Goal: Task Accomplishment & Management: Manage account settings

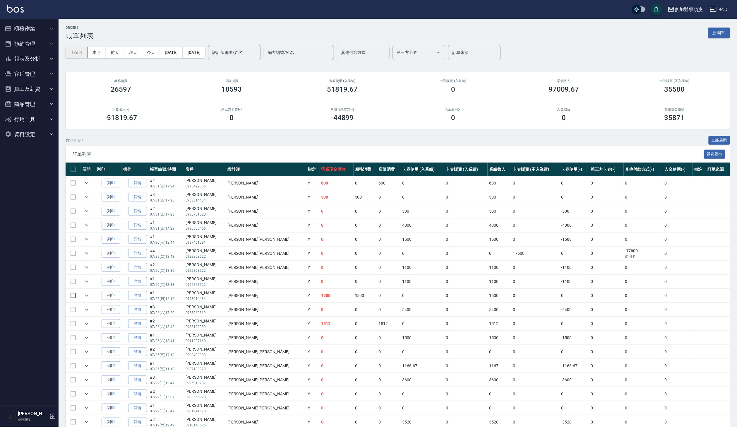
click at [86, 50] on button "上個月" at bounding box center [77, 52] width 22 height 11
click at [85, 50] on button "上個月" at bounding box center [77, 52] width 22 height 11
click at [95, 50] on button "本月" at bounding box center [97, 52] width 18 height 11
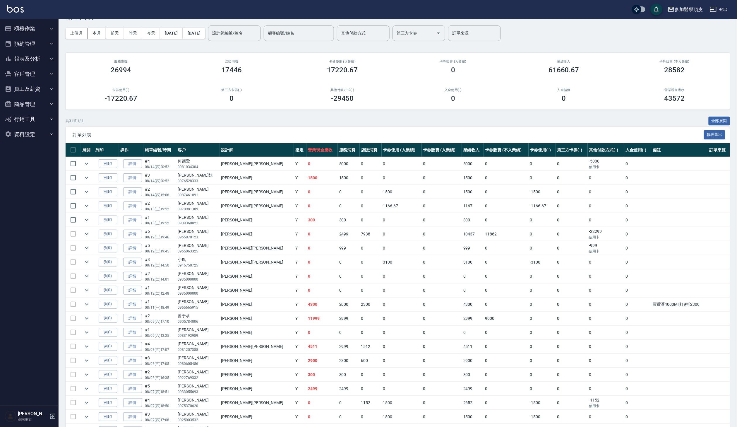
scroll to position [19, 0]
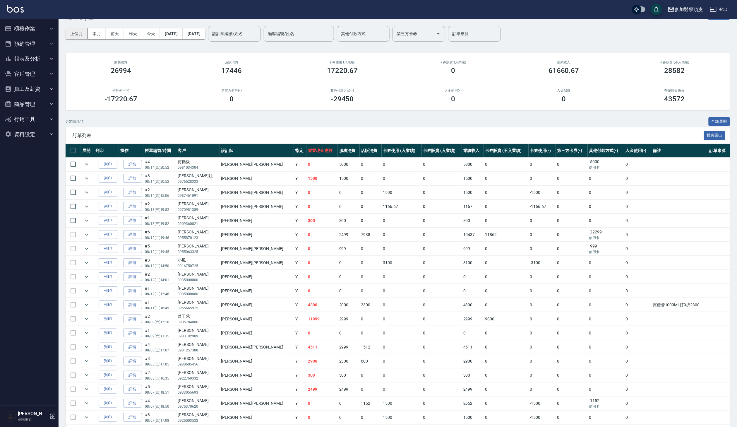
click at [81, 32] on button "上個月" at bounding box center [77, 33] width 22 height 11
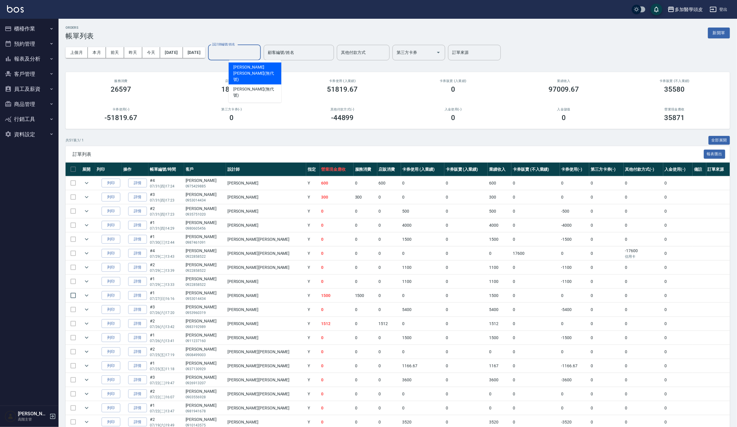
click at [258, 53] on div "設計師編號/姓名 設計師編號/姓名" at bounding box center [234, 53] width 53 height 16
click at [258, 67] on span "葉小妹 Uni (無代號)" at bounding box center [254, 73] width 43 height 18
type input "葉小妹 Uni(無代號)"
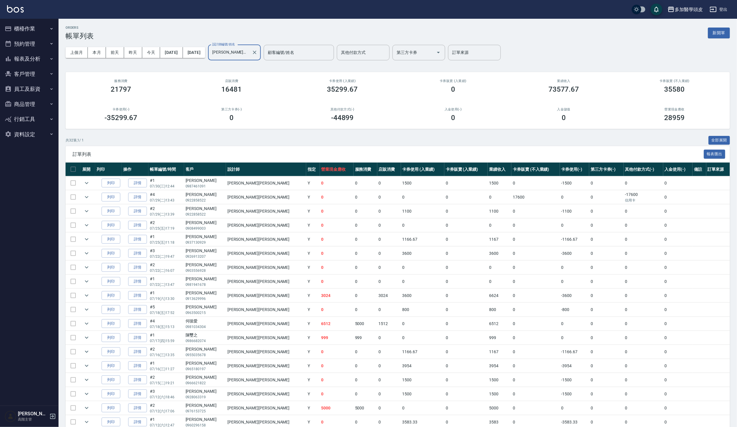
click at [38, 90] on button "員工及薪資" at bounding box center [29, 88] width 54 height 15
click at [40, 156] on link "每月薪資維護" at bounding box center [29, 159] width 54 height 13
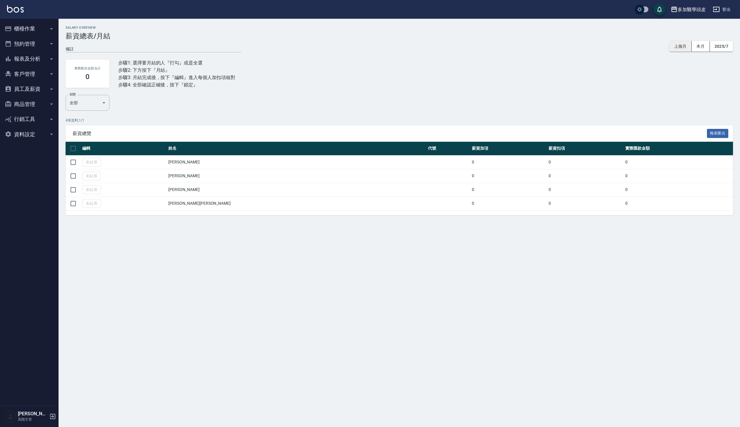
click at [678, 48] on button "上個月" at bounding box center [680, 46] width 22 height 11
click at [74, 143] on input "checkbox" at bounding box center [73, 148] width 12 height 12
checkbox input "true"
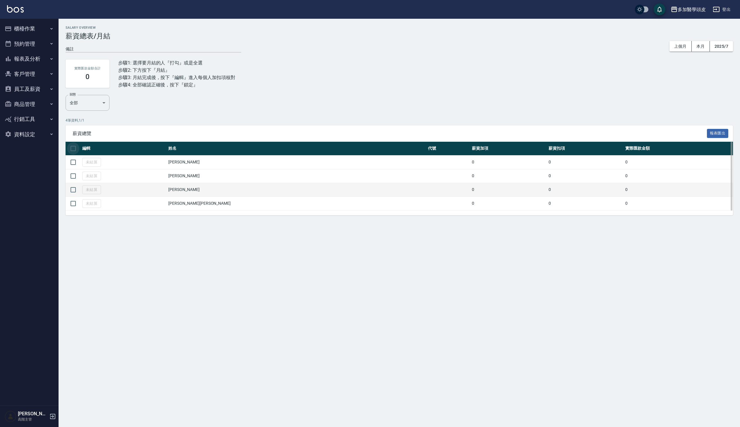
checkbox input "true"
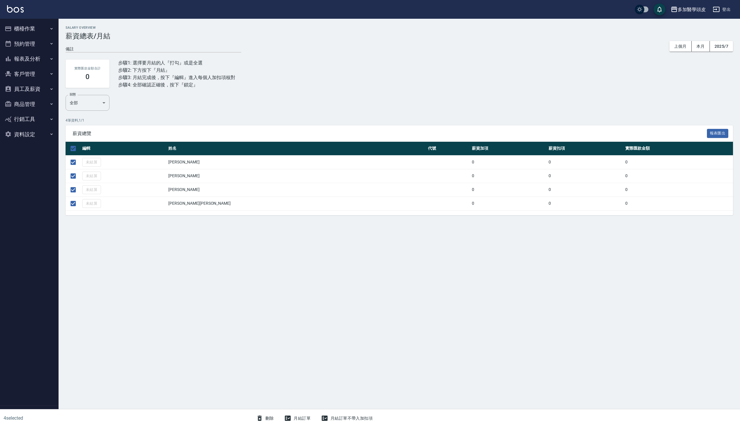
click at [299, 417] on button "月結訂單" at bounding box center [297, 418] width 31 height 11
click at [350, 27] on button "結算" at bounding box center [349, 23] width 19 height 9
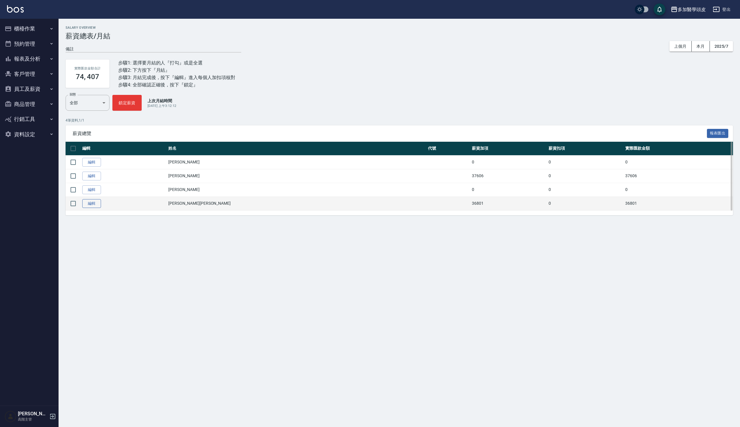
click at [91, 204] on link "編輯" at bounding box center [91, 203] width 19 height 9
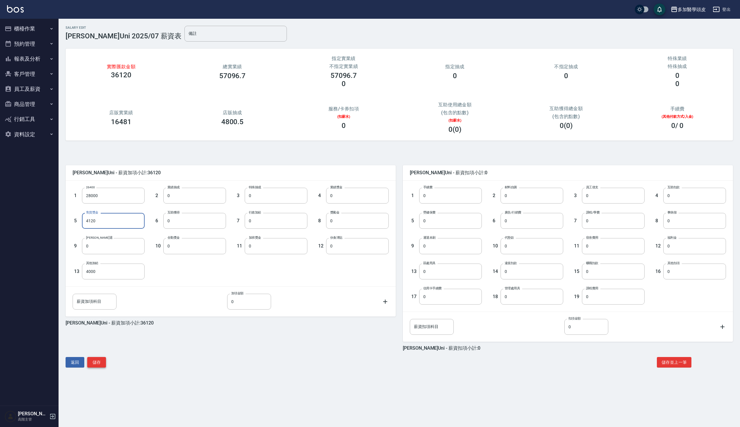
type input "4120"
click at [100, 363] on button "儲存" at bounding box center [96, 362] width 19 height 11
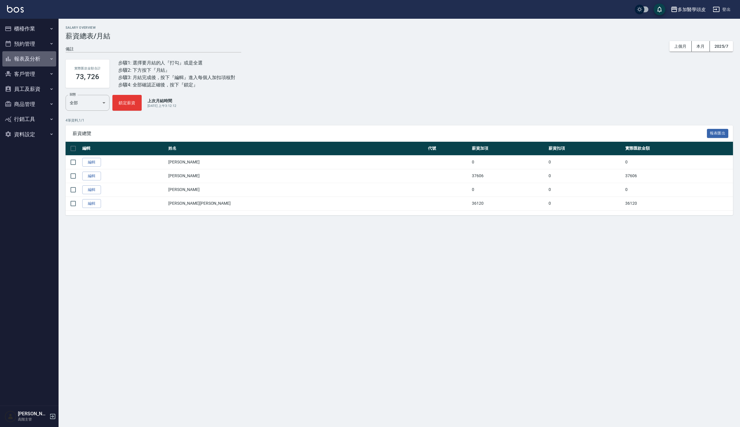
click at [46, 56] on button "報表及分析" at bounding box center [29, 58] width 54 height 15
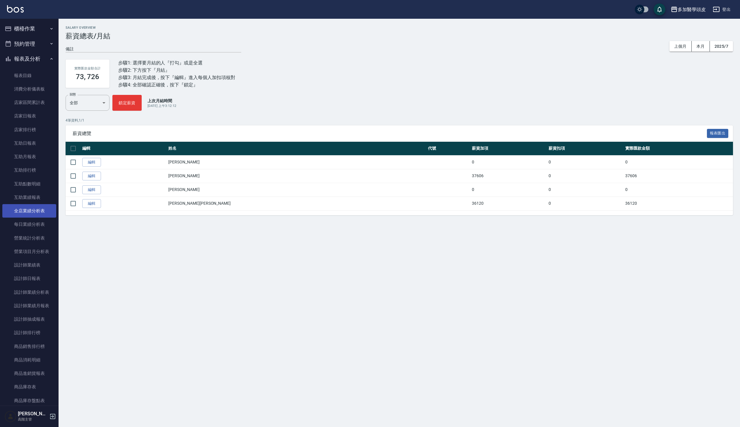
click at [41, 210] on link "全店業績分析表" at bounding box center [29, 210] width 54 height 13
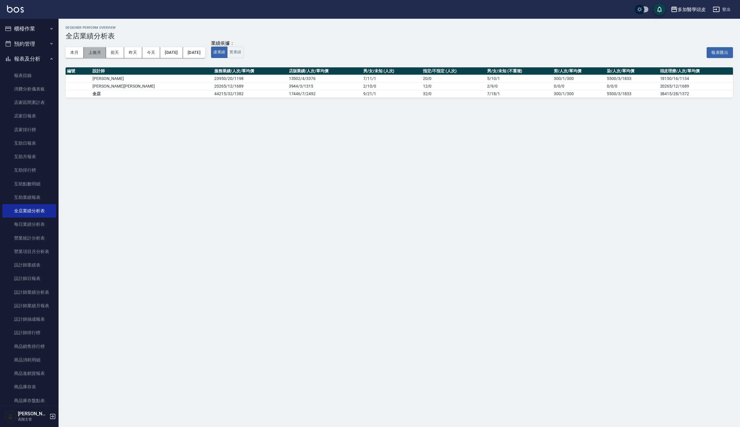
click at [94, 53] on button "上個月" at bounding box center [95, 52] width 22 height 11
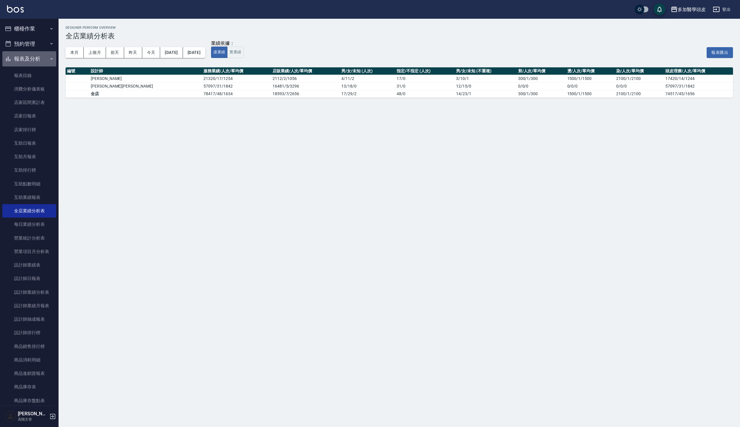
click at [46, 60] on button "報表及分析" at bounding box center [29, 58] width 54 height 15
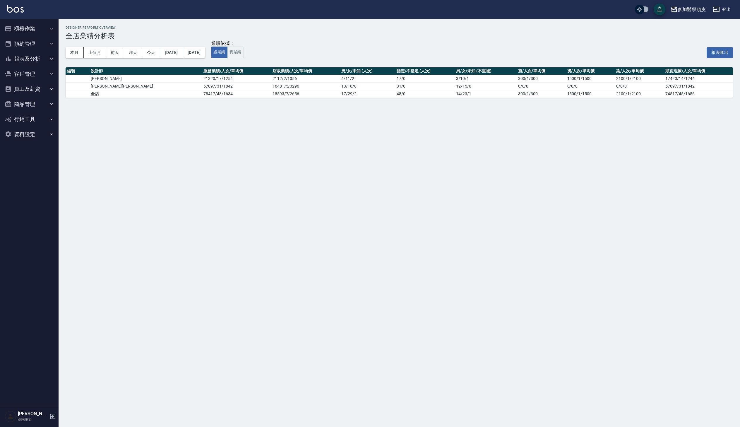
click at [39, 92] on button "員工及薪資" at bounding box center [29, 88] width 54 height 15
click at [39, 153] on link "每月薪資維護" at bounding box center [29, 159] width 54 height 13
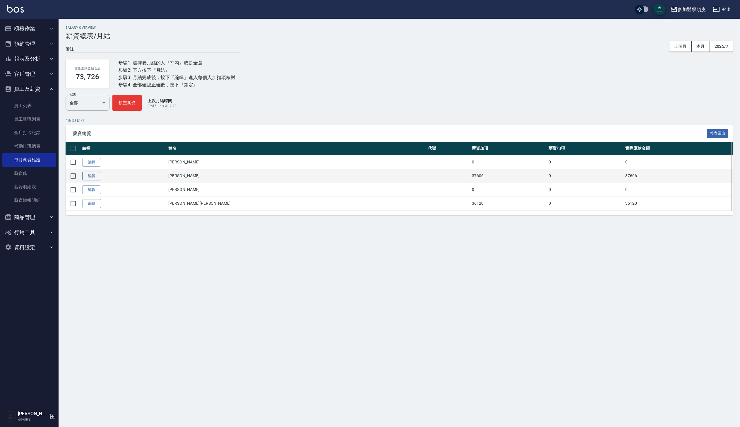
click at [94, 177] on link "編輯" at bounding box center [91, 176] width 19 height 9
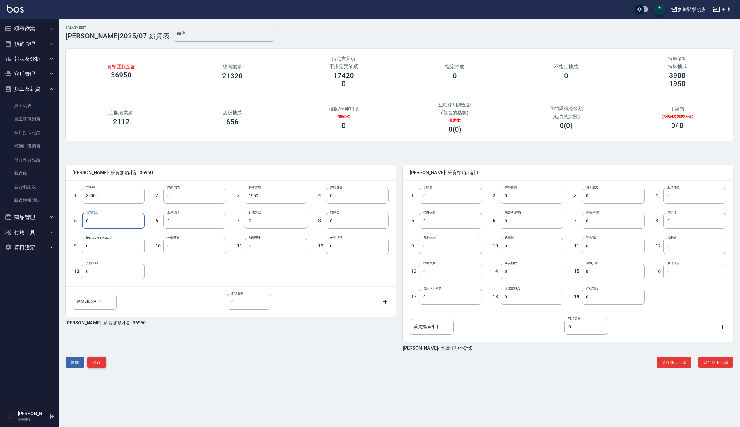
type input "0"
click at [101, 363] on button "儲存" at bounding box center [96, 362] width 19 height 11
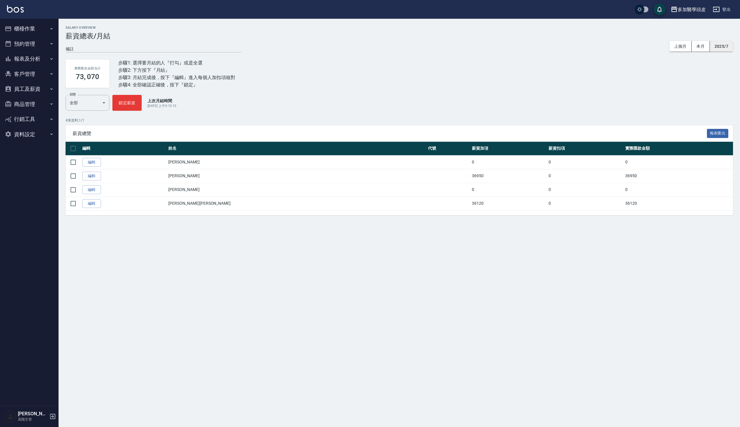
click at [723, 49] on button "2025/7" at bounding box center [721, 46] width 23 height 11
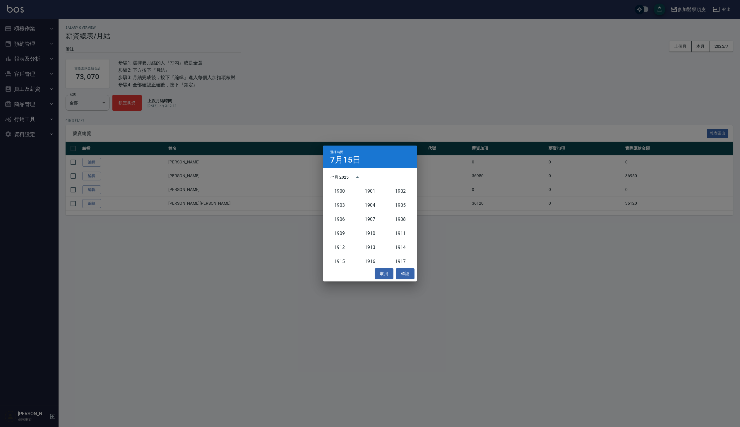
scroll to position [542, 0]
click at [370, 225] on button "2024" at bounding box center [369, 225] width 21 height 11
click at [387, 271] on button "取消" at bounding box center [384, 273] width 19 height 11
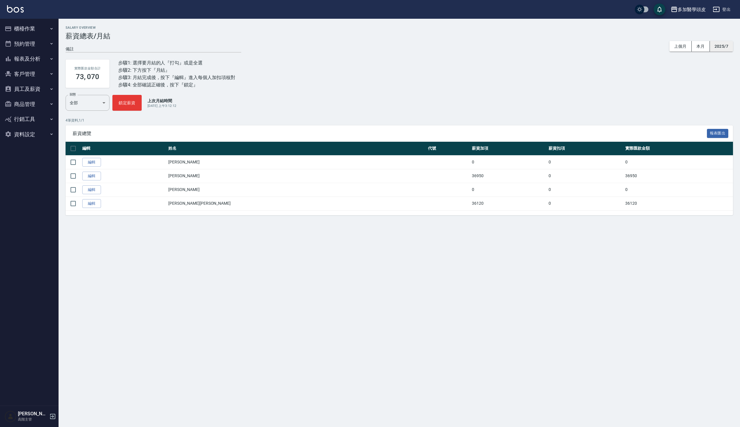
click at [720, 45] on button "2025/7" at bounding box center [721, 46] width 23 height 11
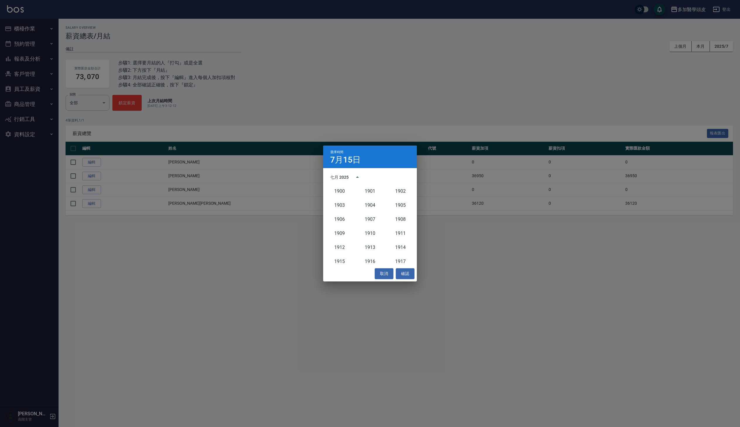
scroll to position [542, 0]
click at [400, 224] on button "2025" at bounding box center [400, 225] width 21 height 11
click at [402, 210] on button "6月" at bounding box center [400, 206] width 21 height 11
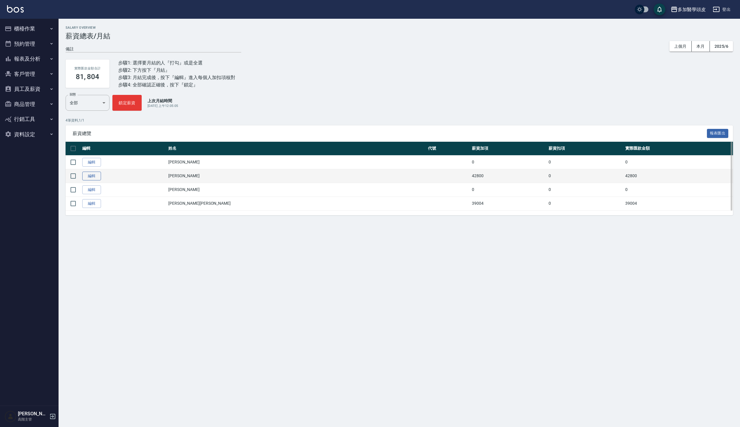
click at [97, 178] on link "編輯" at bounding box center [91, 176] width 19 height 9
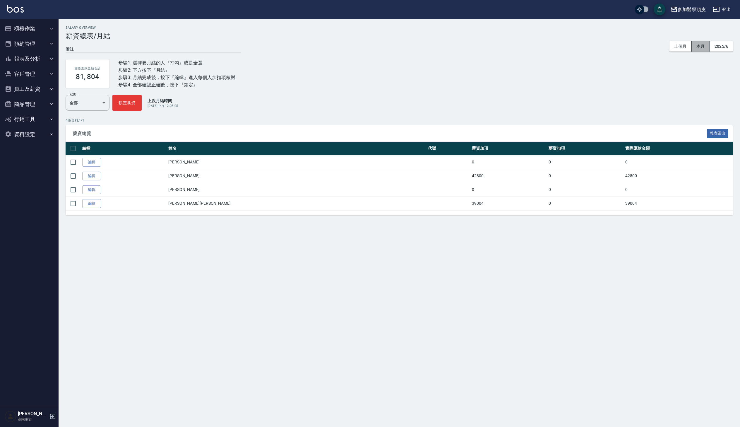
click at [703, 46] on button "本月" at bounding box center [701, 46] width 18 height 11
click at [683, 45] on button "上個月" at bounding box center [680, 46] width 22 height 11
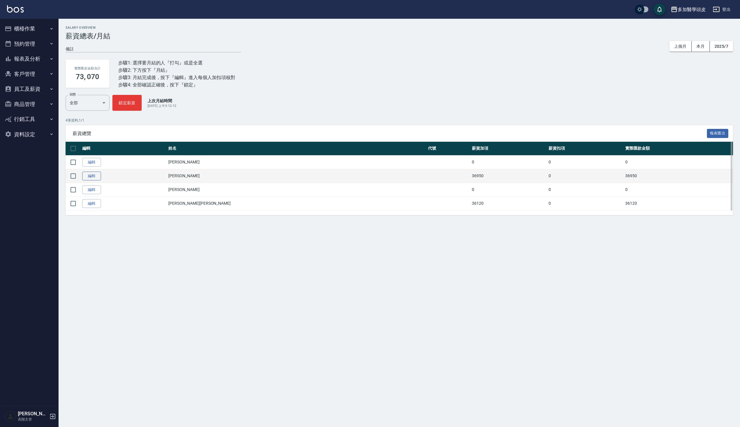
click at [93, 175] on link "編輯" at bounding box center [91, 176] width 19 height 9
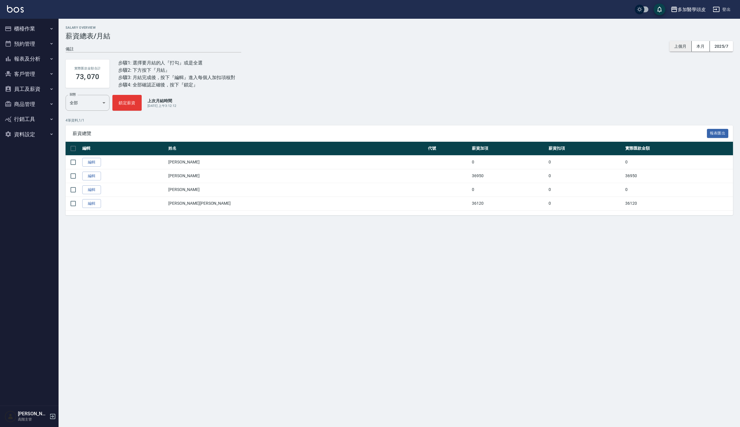
click at [676, 46] on button "上個月" at bounding box center [680, 46] width 22 height 11
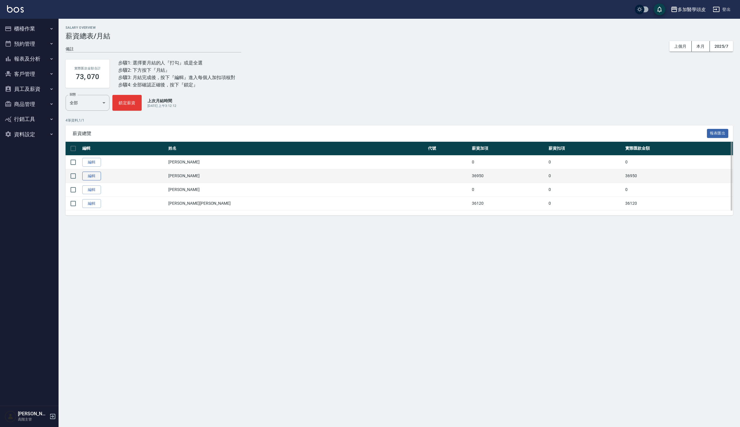
click at [95, 175] on link "編輯" at bounding box center [91, 176] width 19 height 9
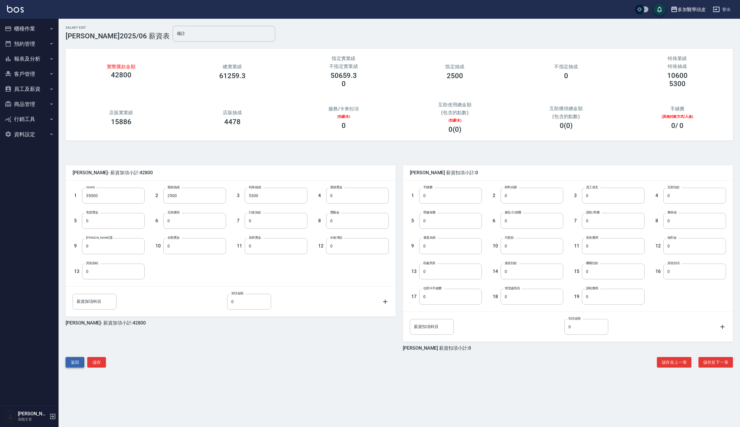
click at [77, 360] on button "返回" at bounding box center [75, 362] width 19 height 11
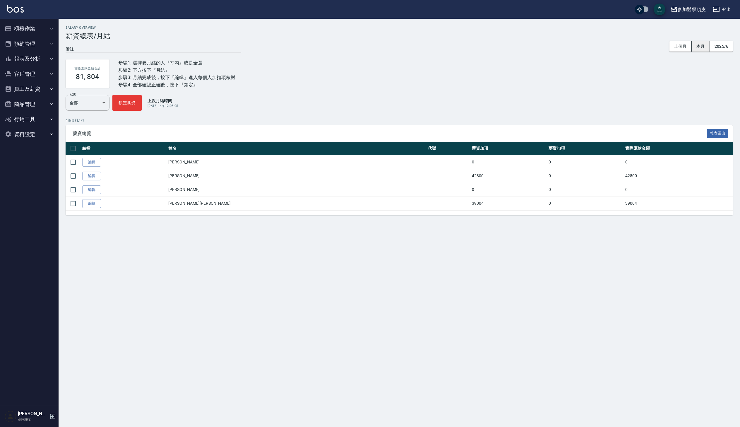
click at [694, 50] on button "本月" at bounding box center [701, 46] width 18 height 11
click at [685, 49] on button "上個月" at bounding box center [680, 46] width 22 height 11
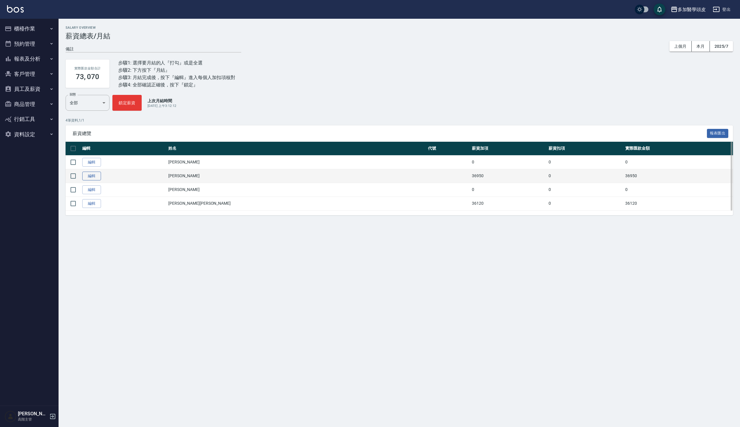
click at [92, 176] on link "編輯" at bounding box center [91, 176] width 19 height 9
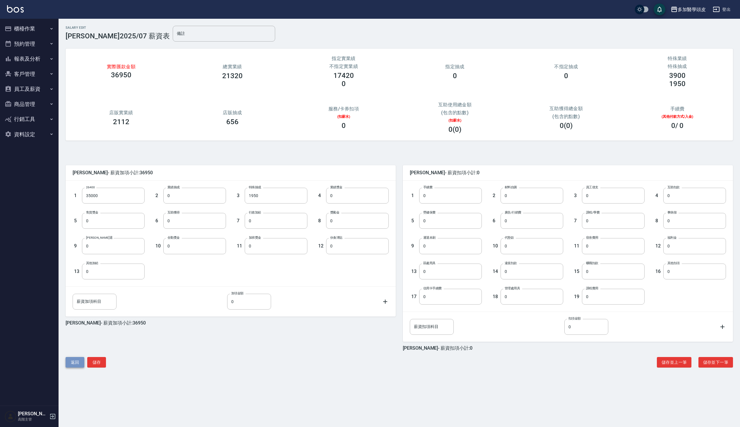
click at [76, 359] on button "返回" at bounding box center [75, 362] width 19 height 11
